Goal: Task Accomplishment & Management: Manage account settings

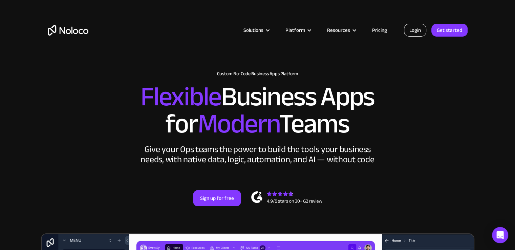
click at [410, 25] on link "Login" at bounding box center [415, 30] width 22 height 13
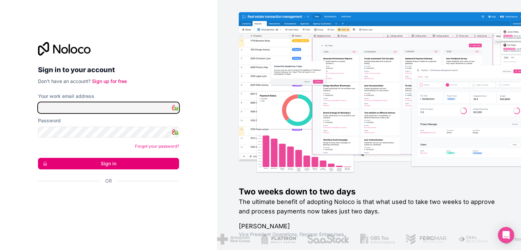
click at [113, 108] on input "Your work email address" at bounding box center [108, 107] width 141 height 11
type input "[EMAIL_ADDRESS][DOMAIN_NAME]"
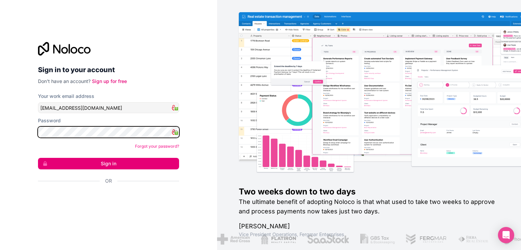
click at [38, 158] on button "Sign in" at bounding box center [108, 164] width 141 height 12
